Goal: Register for event/course

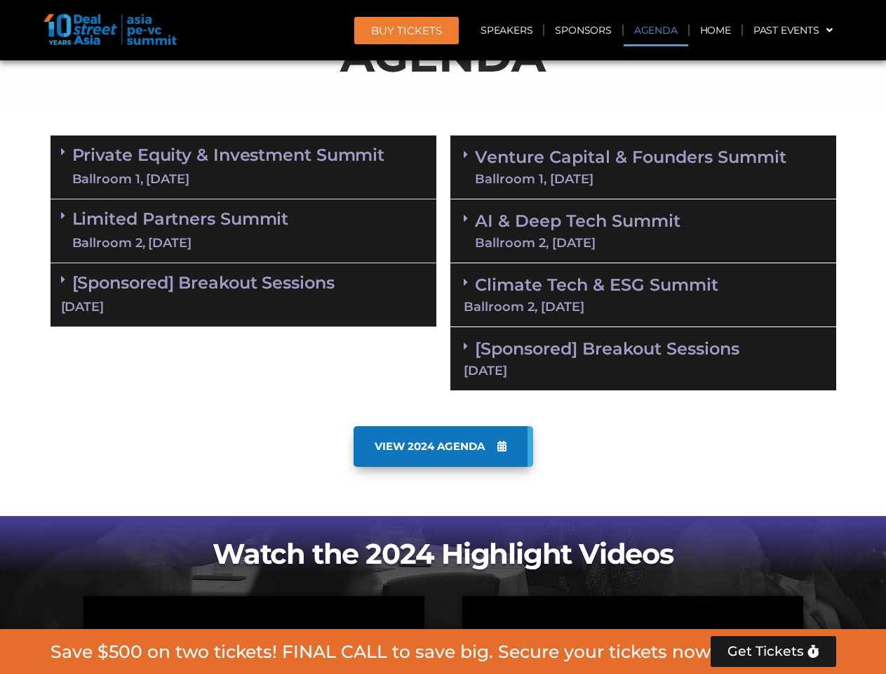
scroll to position [869, 0]
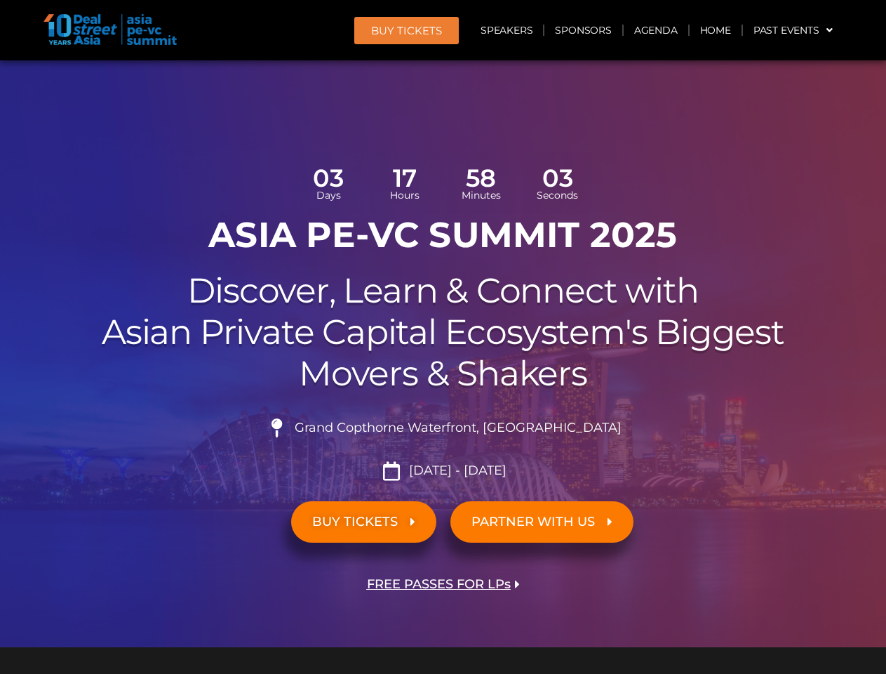
scroll to position [7951, 0]
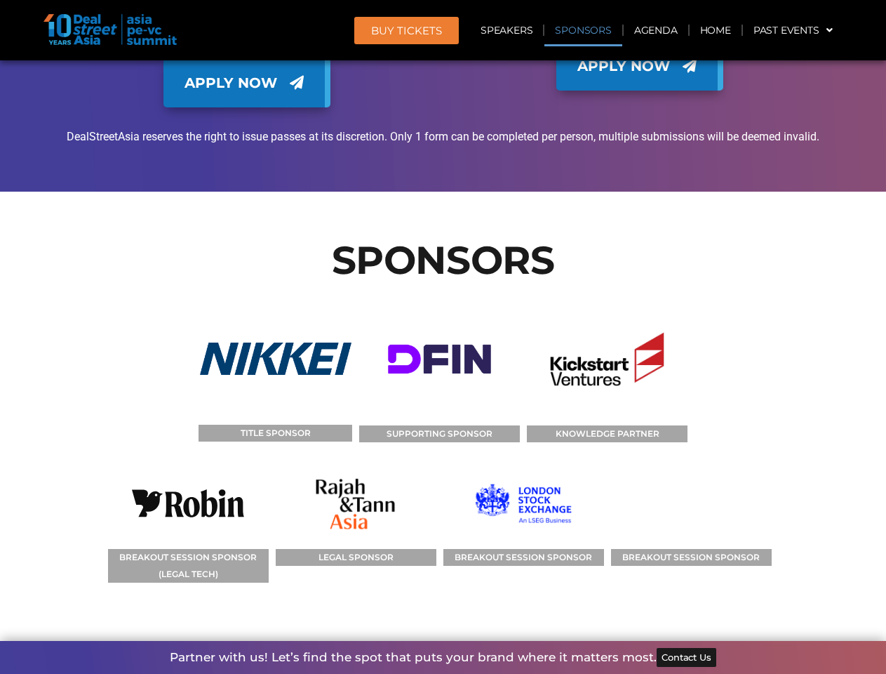
scroll to position [9930, 0]
